Goal: Information Seeking & Learning: Learn about a topic

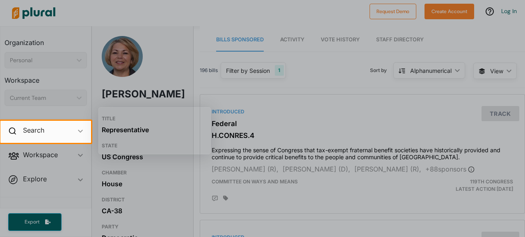
click at [63, 129] on div "Search ic_keyboard_arrow_down" at bounding box center [45, 132] width 91 height 22
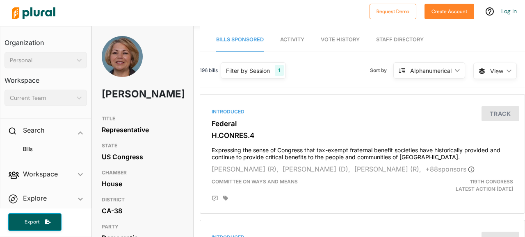
click at [43, 59] on div "Personal" at bounding box center [42, 60] width 64 height 9
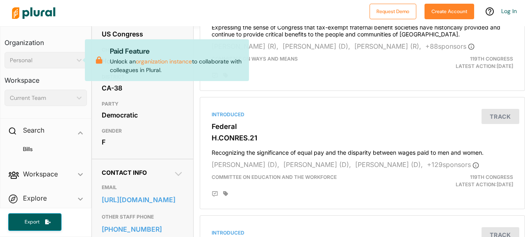
scroll to position [205, 0]
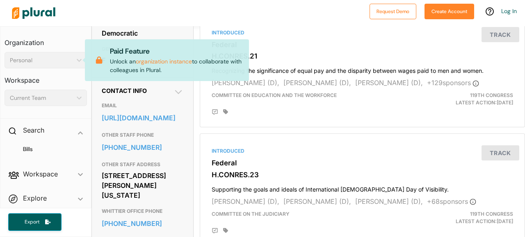
click at [114, 124] on link "[URL][DOMAIN_NAME]" at bounding box center [143, 118] width 82 height 12
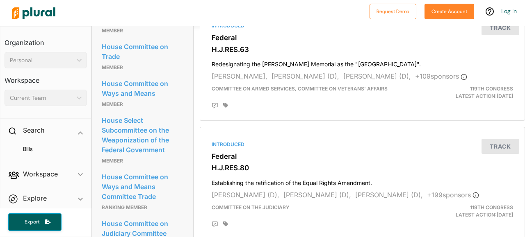
scroll to position [574, 0]
